Goal: Task Accomplishment & Management: Manage account settings

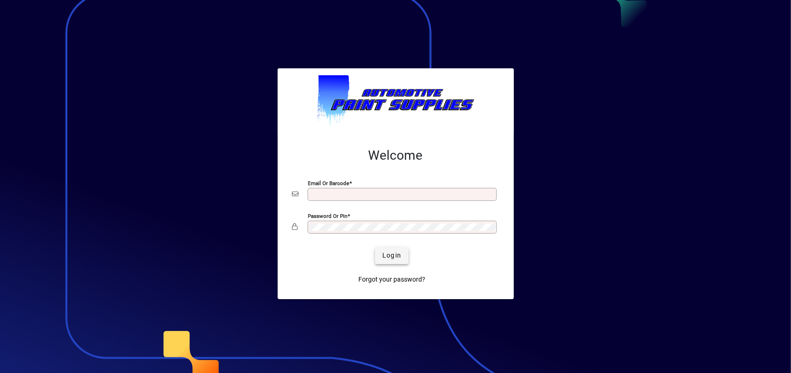
type input "**********"
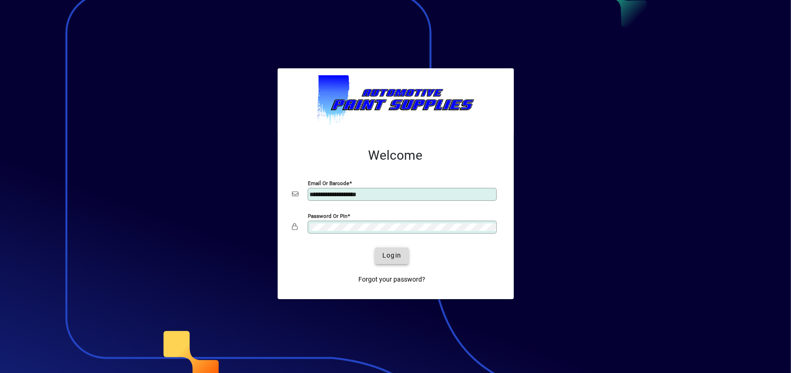
click at [387, 259] on span "Login" at bounding box center [391, 255] width 19 height 10
